Goal: Information Seeking & Learning: Learn about a topic

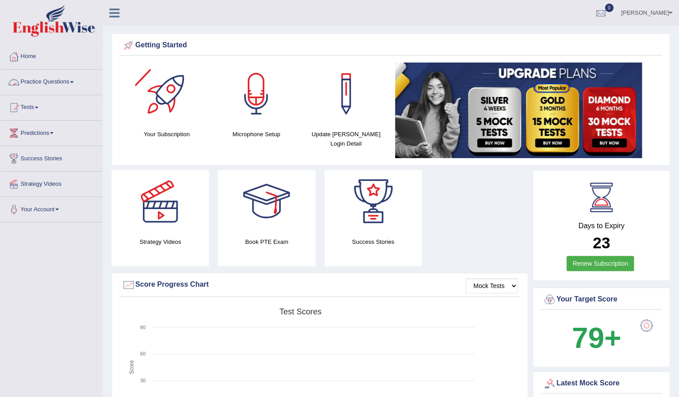
click at [47, 82] on link "Practice Questions" at bounding box center [51, 81] width 102 height 22
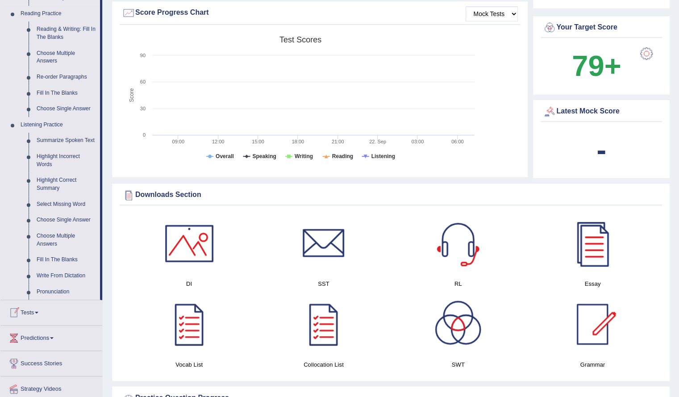
scroll to position [271, 0]
click at [54, 156] on link "Highlight Incorrect Words" at bounding box center [66, 161] width 67 height 24
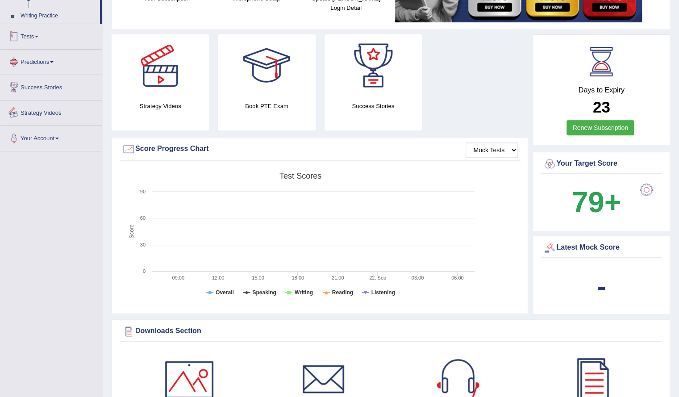
scroll to position [217, 0]
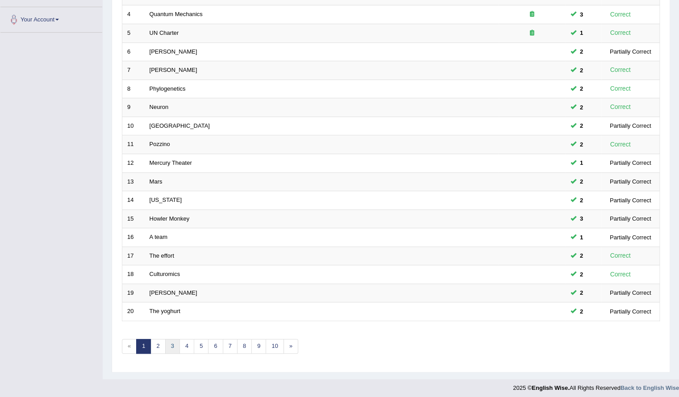
click at [171, 341] on link "3" at bounding box center [172, 346] width 15 height 15
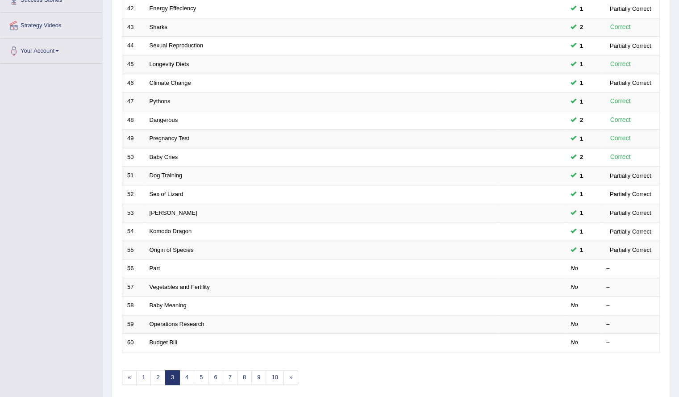
scroll to position [163, 0]
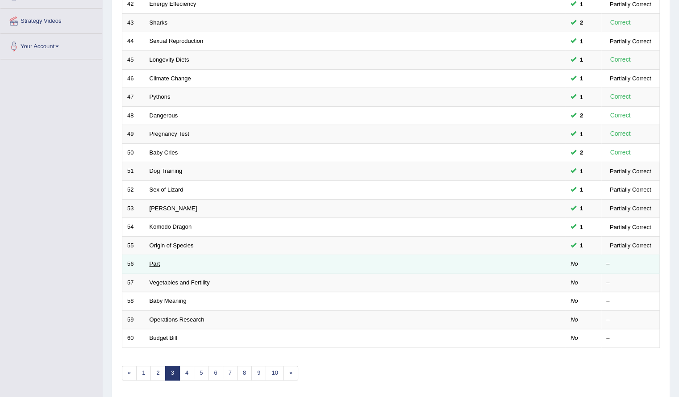
click at [152, 262] on link "Part" at bounding box center [155, 263] width 11 height 7
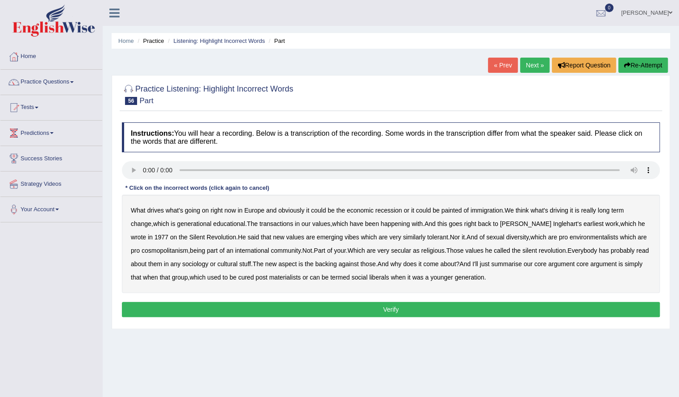
click at [454, 207] on b "painted" at bounding box center [451, 210] width 21 height 7
click at [263, 223] on b "transactions" at bounding box center [275, 223] width 33 height 7
click at [403, 236] on b "similarly" at bounding box center [414, 236] width 23 height 7
click at [450, 236] on b "Nor" at bounding box center [455, 236] width 10 height 7
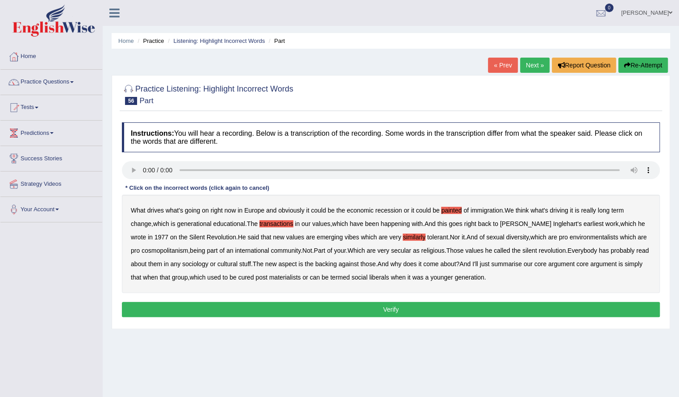
click at [450, 234] on b "Nor" at bounding box center [455, 236] width 10 height 7
click at [406, 234] on div "What drives what's going on right now in Europe and obviously it could be the e…" at bounding box center [391, 244] width 538 height 98
click at [409, 236] on div "What drives what's going on right now in Europe and obviously it could be the e…" at bounding box center [391, 244] width 538 height 98
click at [462, 236] on b "it" at bounding box center [463, 236] width 3 height 7
click at [334, 247] on b "your" at bounding box center [340, 250] width 12 height 7
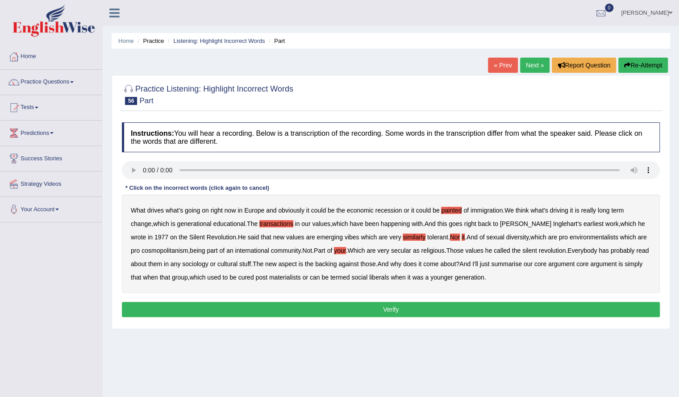
click at [377, 307] on button "Verify" at bounding box center [391, 309] width 538 height 15
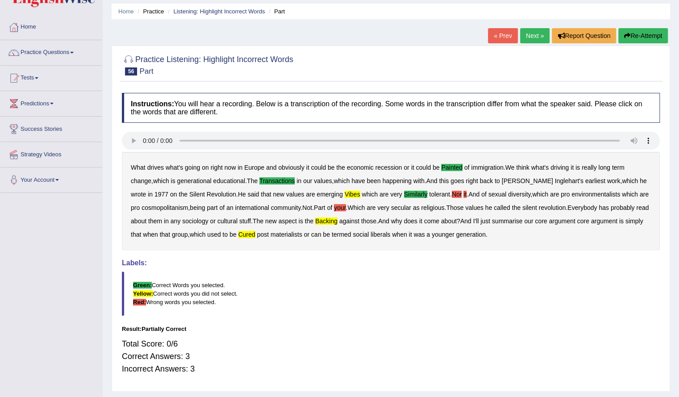
scroll to position [5, 0]
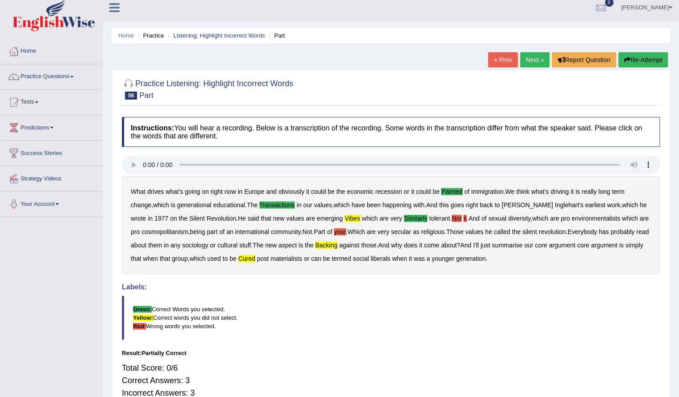
click at [639, 56] on button "Re-Attempt" at bounding box center [643, 59] width 50 height 15
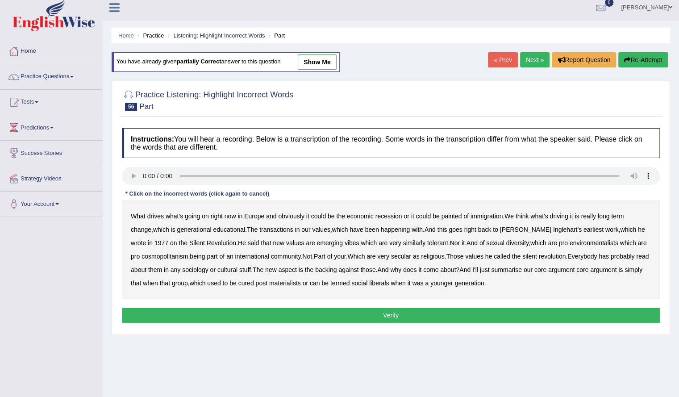
click at [450, 215] on b "painted" at bounding box center [451, 216] width 21 height 7
click at [359, 238] on div "What drives what's going on right now in Europe and obviously it could be the e…" at bounding box center [391, 249] width 538 height 98
click at [403, 241] on b "similarly" at bounding box center [414, 242] width 23 height 7
click at [250, 282] on b "cured" at bounding box center [246, 282] width 16 height 7
click at [356, 310] on button "Verify" at bounding box center [391, 315] width 538 height 15
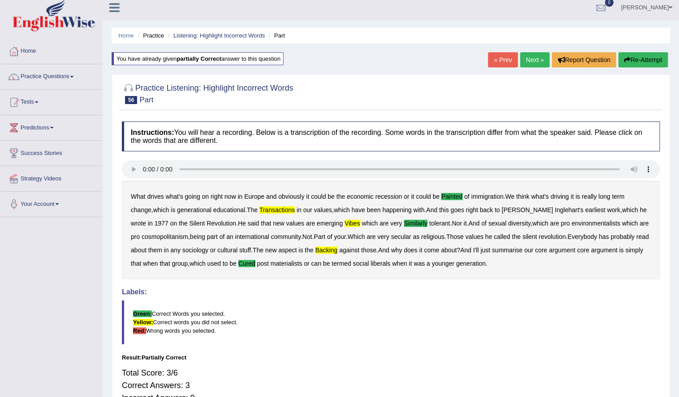
click at [661, 52] on button "Re-Attempt" at bounding box center [643, 59] width 50 height 15
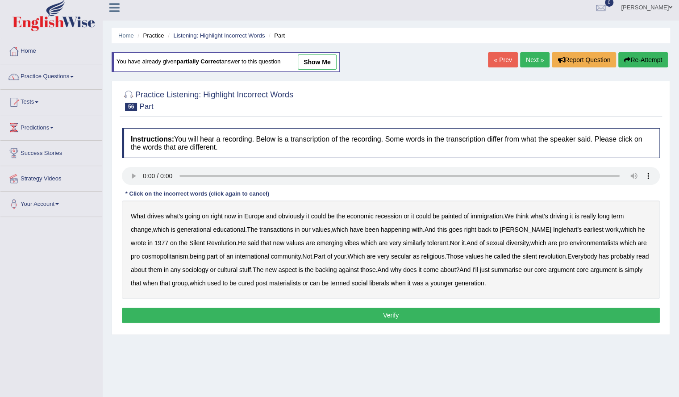
click at [457, 217] on b "painted" at bounding box center [451, 216] width 21 height 7
click at [263, 227] on b "transactions" at bounding box center [275, 229] width 33 height 7
click at [345, 239] on b "vibes" at bounding box center [352, 242] width 15 height 7
click at [250, 282] on b "cured" at bounding box center [246, 282] width 16 height 7
click at [302, 317] on button "Verify" at bounding box center [391, 315] width 538 height 15
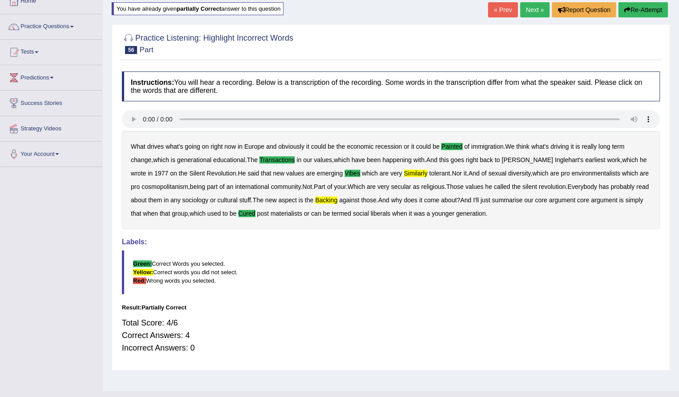
scroll to position [71, 0]
